Goal: Browse casually: Explore the website without a specific task or goal

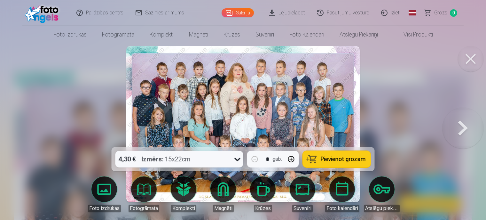
click at [103, 75] on div at bounding box center [243, 110] width 486 height 220
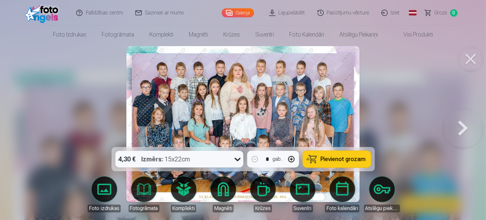
click at [469, 62] on button at bounding box center [470, 59] width 26 height 26
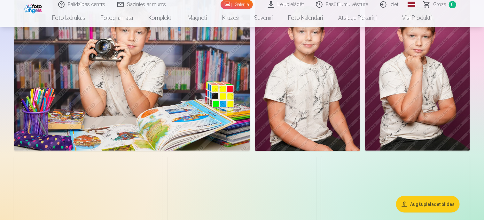
scroll to position [352, 0]
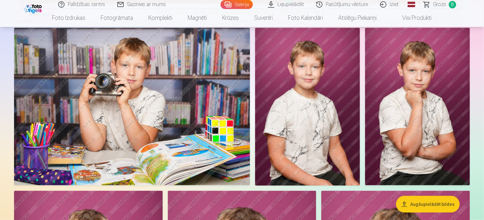
click at [336, 116] on img at bounding box center [307, 106] width 105 height 157
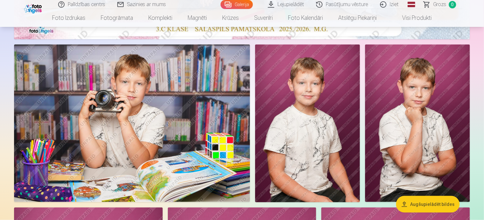
scroll to position [320, 0]
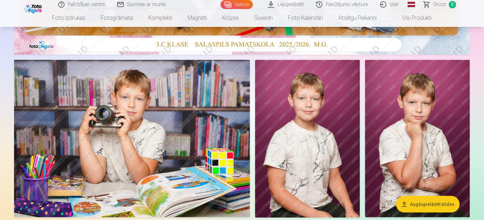
click at [314, 107] on img at bounding box center [307, 138] width 105 height 157
click at [416, 120] on img at bounding box center [417, 138] width 105 height 157
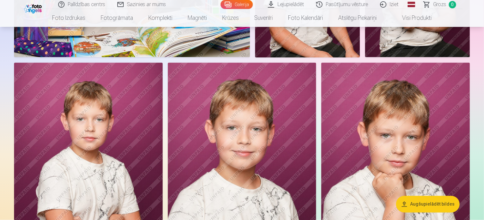
scroll to position [352, 0]
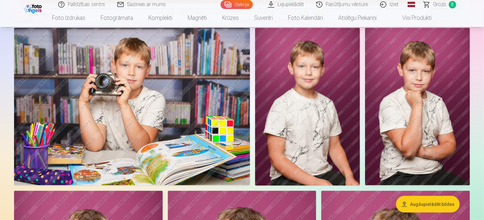
click at [416, 121] on img at bounding box center [417, 106] width 105 height 157
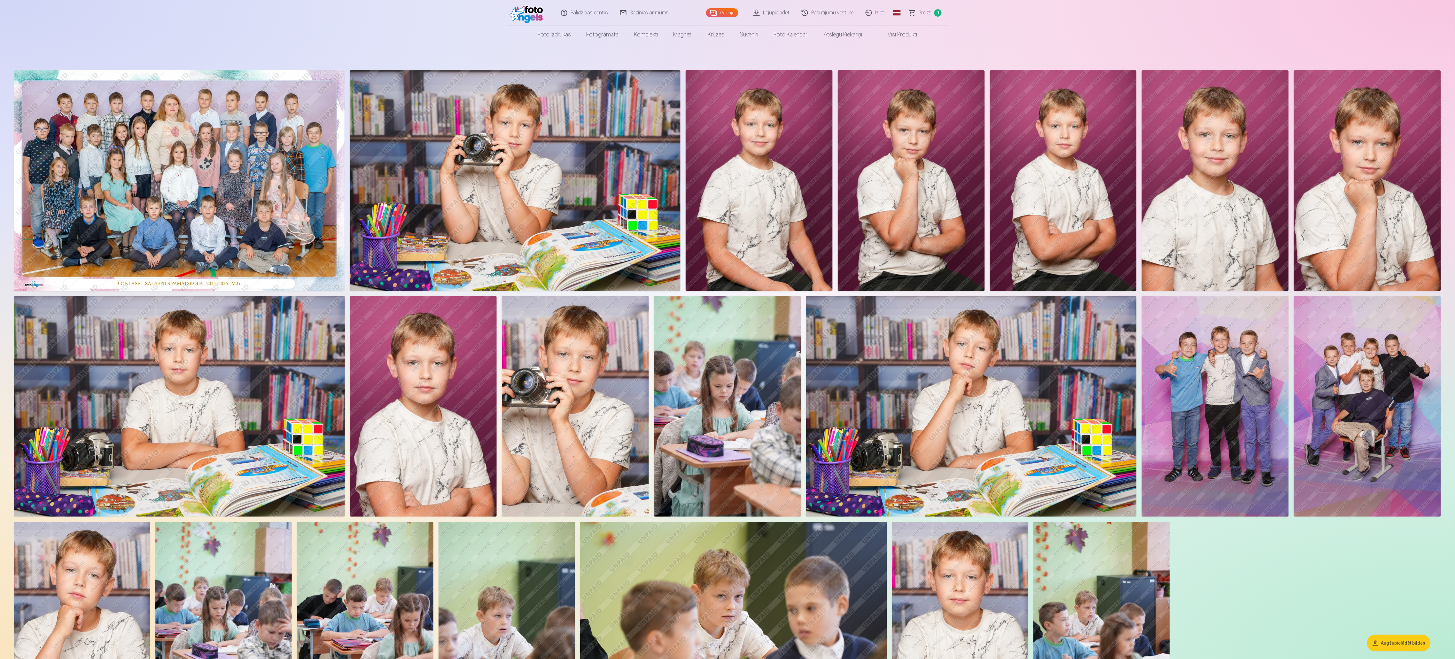
click at [484, 219] on img at bounding box center [575, 406] width 147 height 221
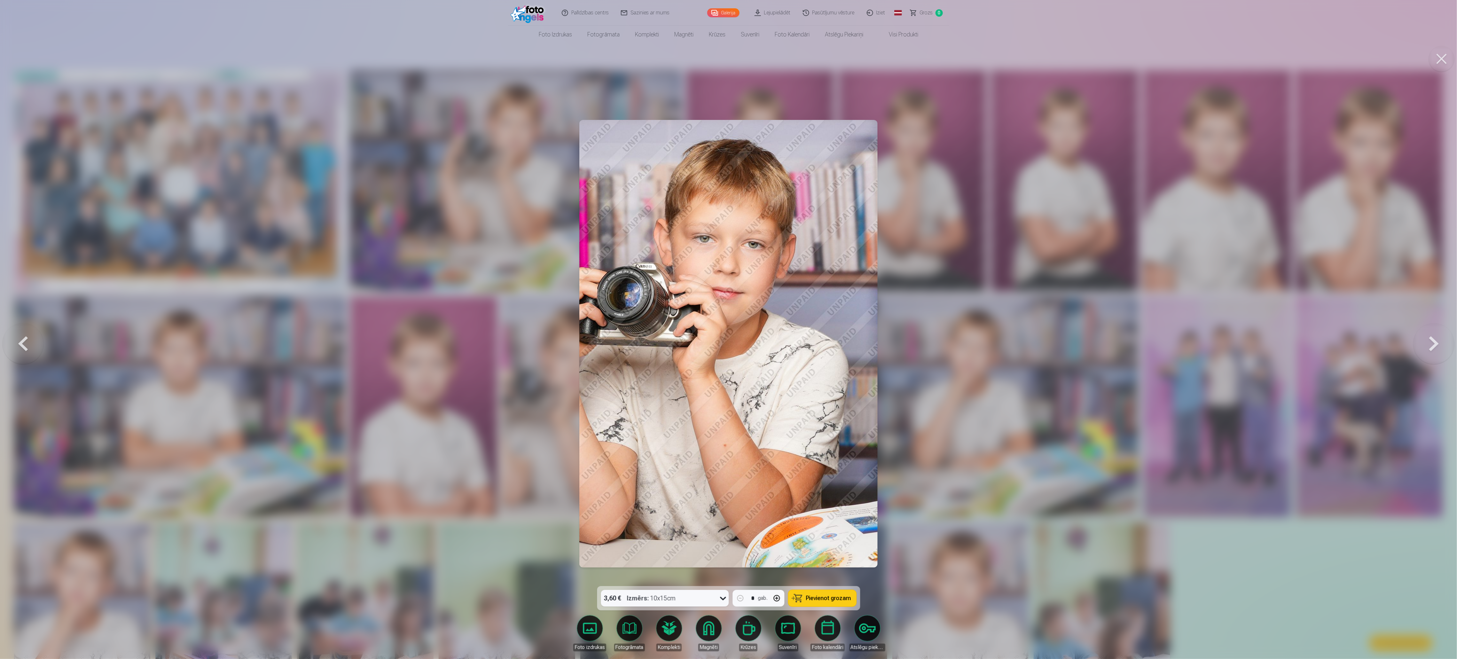
click at [484, 219] on div at bounding box center [728, 329] width 1457 height 659
